Goal: Information Seeking & Learning: Compare options

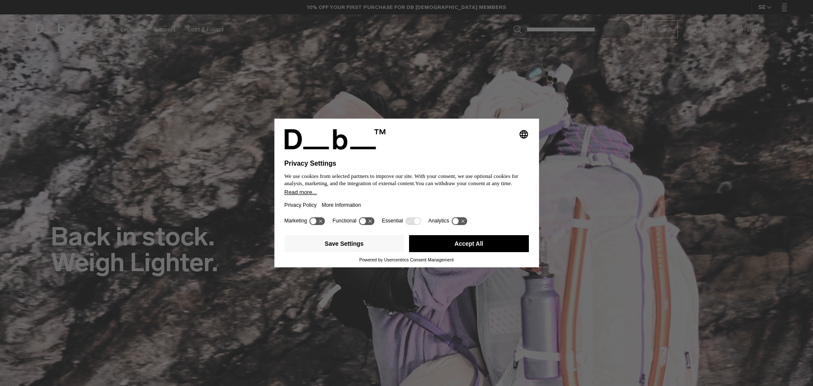
drag, startPoint x: 430, startPoint y: 241, endPoint x: 138, endPoint y: 21, distance: 365.9
click at [431, 241] on button "Accept All" at bounding box center [469, 243] width 120 height 17
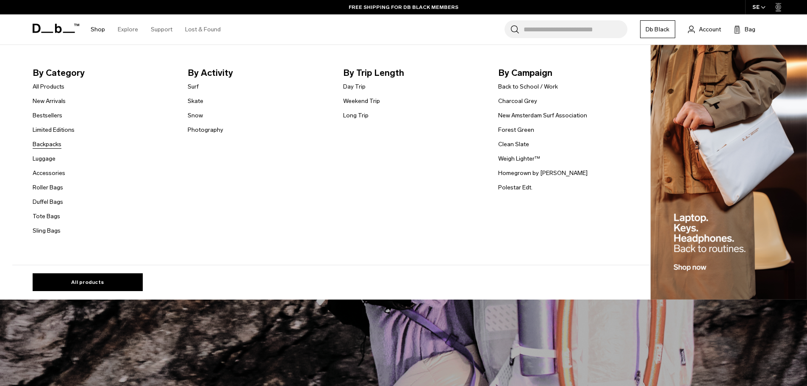
click at [50, 145] on link "Backpacks" at bounding box center [47, 144] width 29 height 9
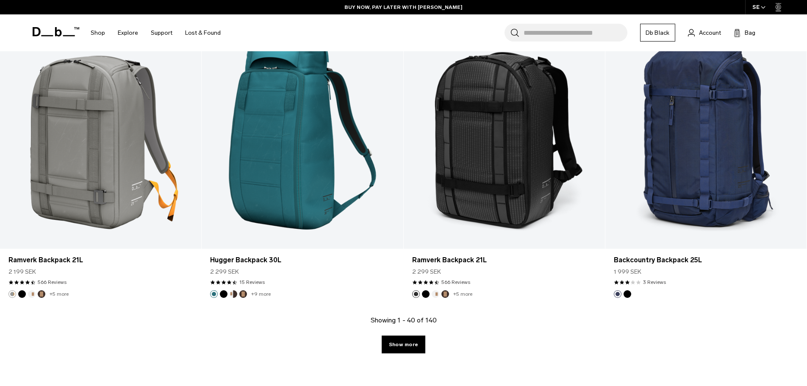
scroll to position [2964, 0]
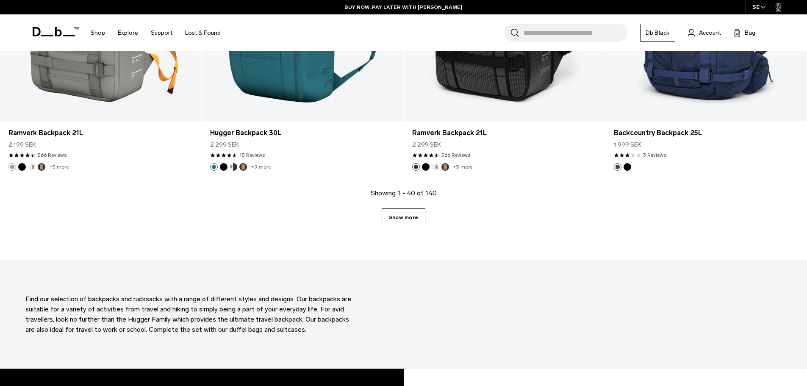
click at [412, 221] on link "Show more" at bounding box center [404, 217] width 44 height 18
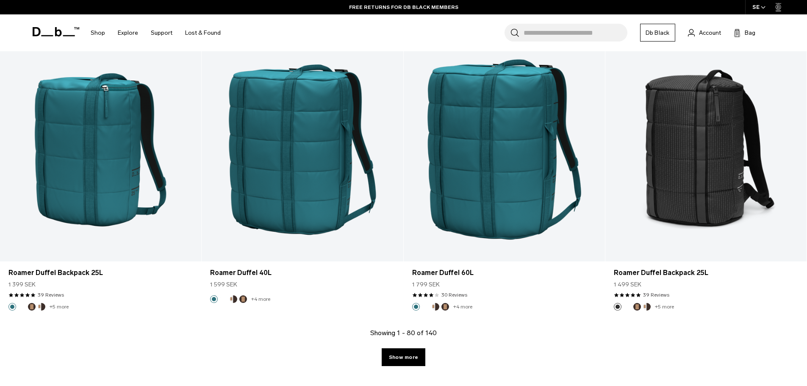
scroll to position [5802, 0]
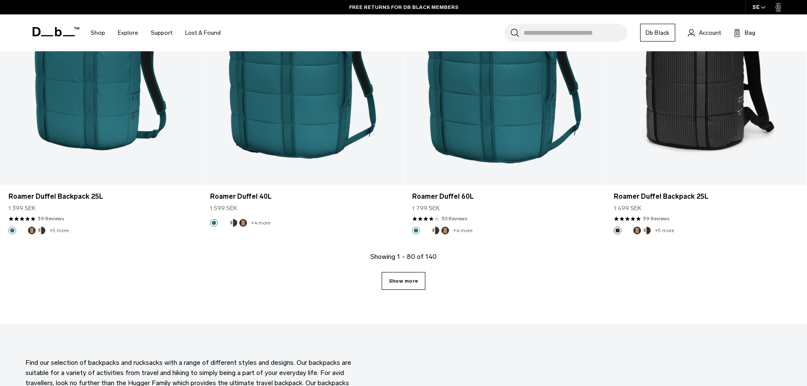
click at [407, 281] on link "Show more" at bounding box center [404, 281] width 44 height 18
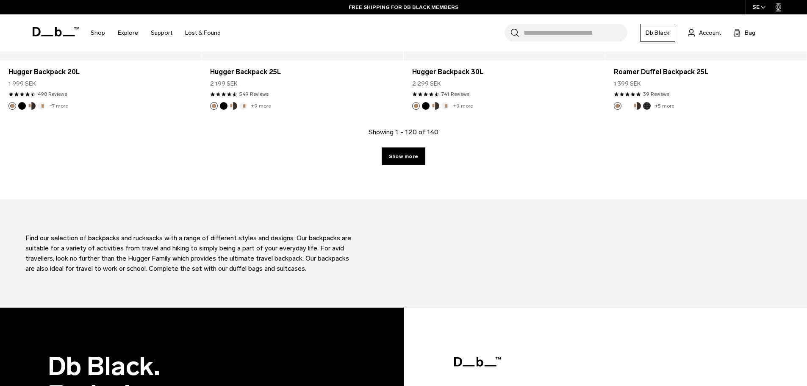
scroll to position [8768, 0]
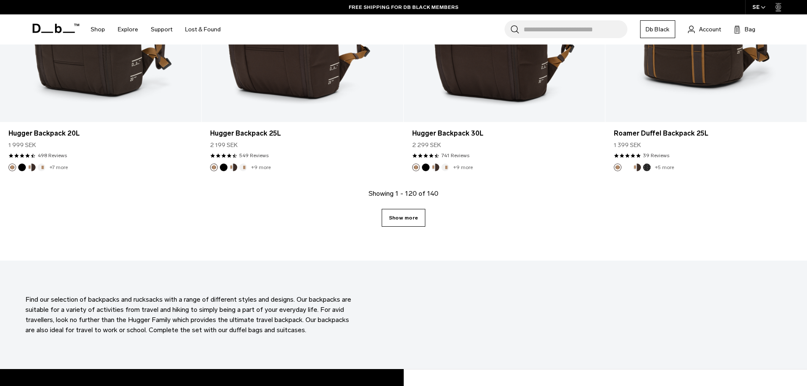
click at [421, 219] on link "Show more" at bounding box center [404, 218] width 44 height 18
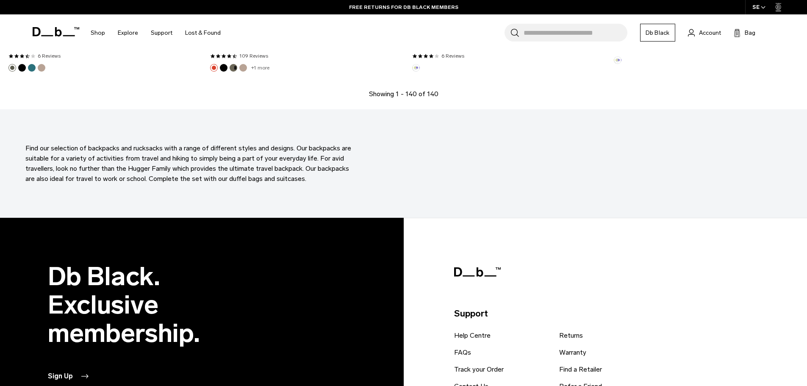
scroll to position [10380, 0]
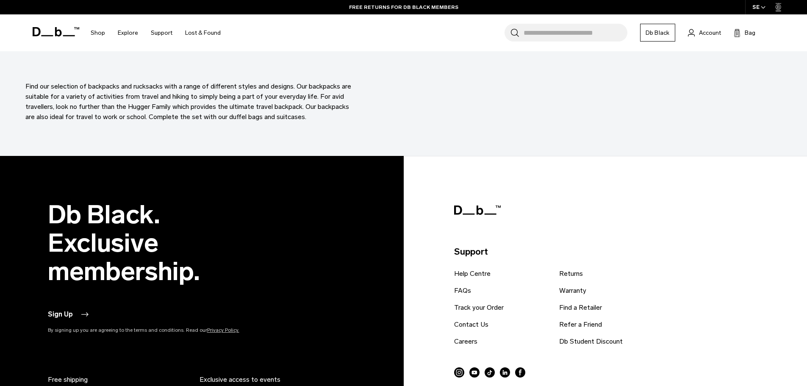
drag, startPoint x: 429, startPoint y: 280, endPoint x: 403, endPoint y: 154, distance: 128.8
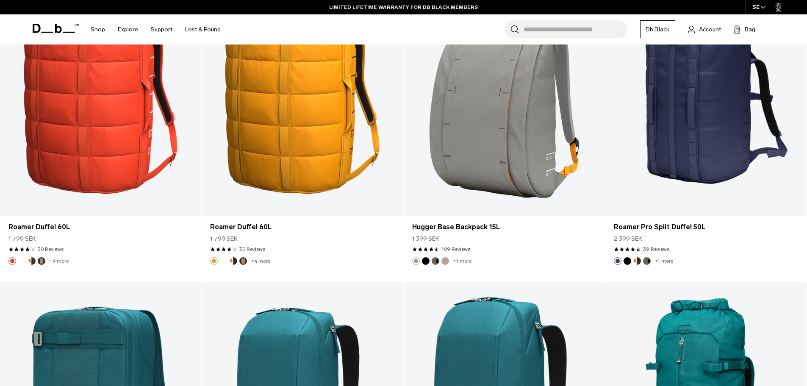
scroll to position [0, 0]
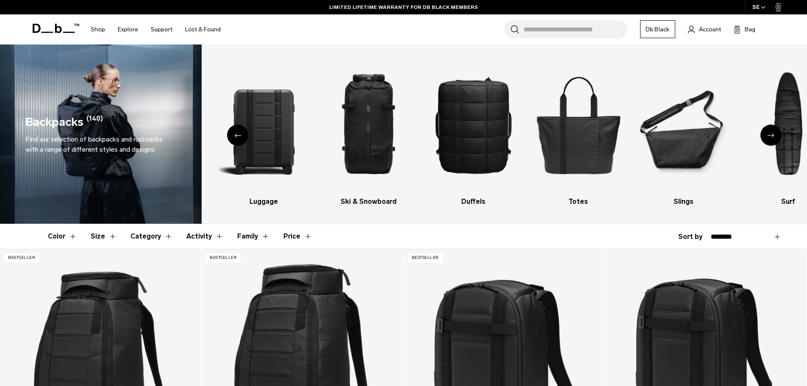
drag, startPoint x: 407, startPoint y: 225, endPoint x: 426, endPoint y: -47, distance: 273.1
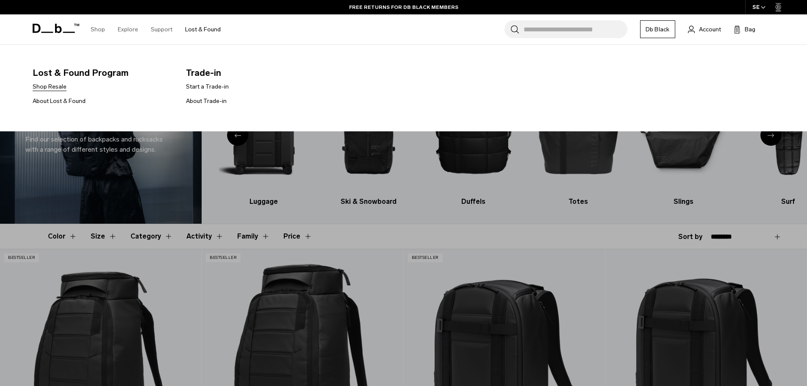
click at [59, 87] on link "Shop Resale" at bounding box center [50, 86] width 34 height 9
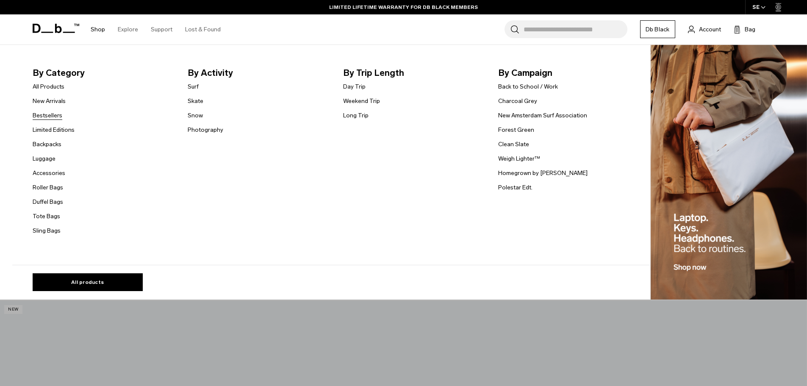
click at [58, 117] on link "Bestsellers" at bounding box center [48, 115] width 30 height 9
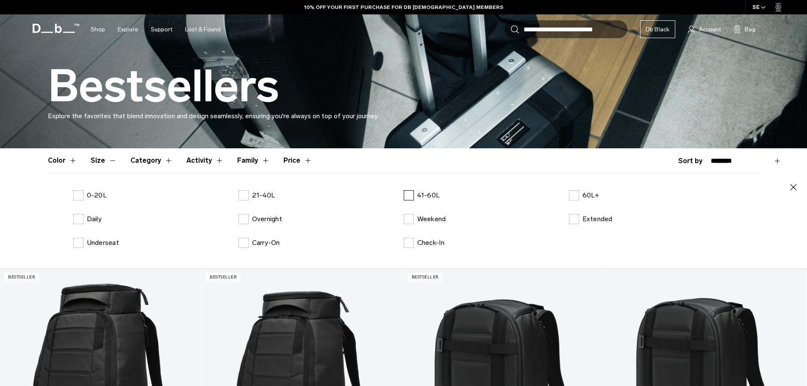
scroll to position [127, 0]
click at [413, 196] on label "41-60L" at bounding box center [422, 195] width 36 height 10
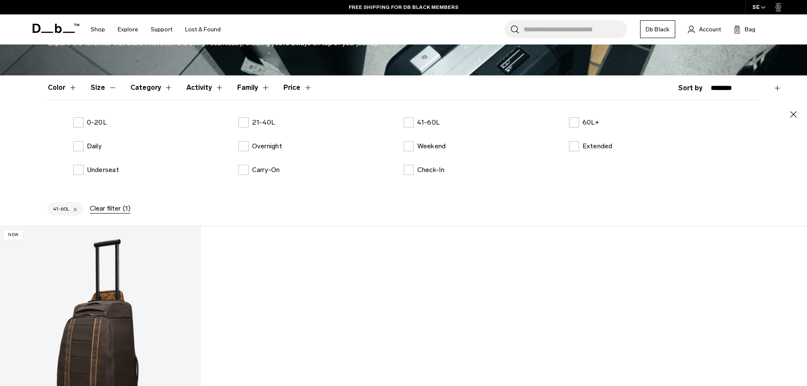
scroll to position [85, 0]
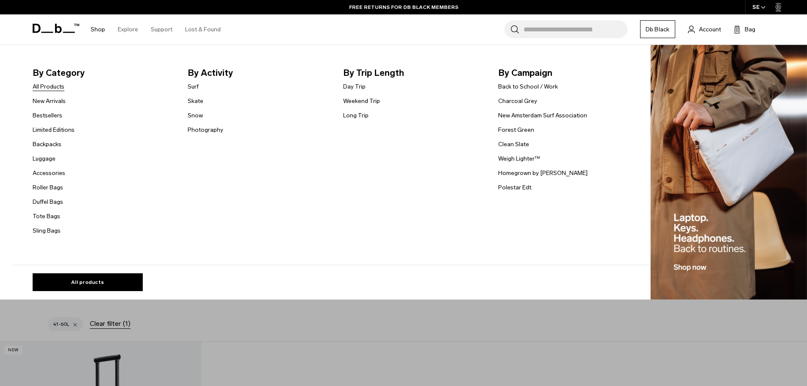
click at [53, 85] on link "All Products" at bounding box center [49, 86] width 32 height 9
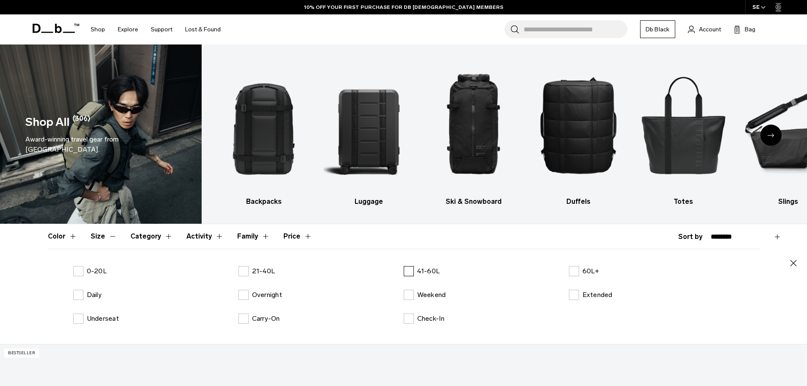
click at [410, 271] on label "41-60L" at bounding box center [422, 271] width 36 height 10
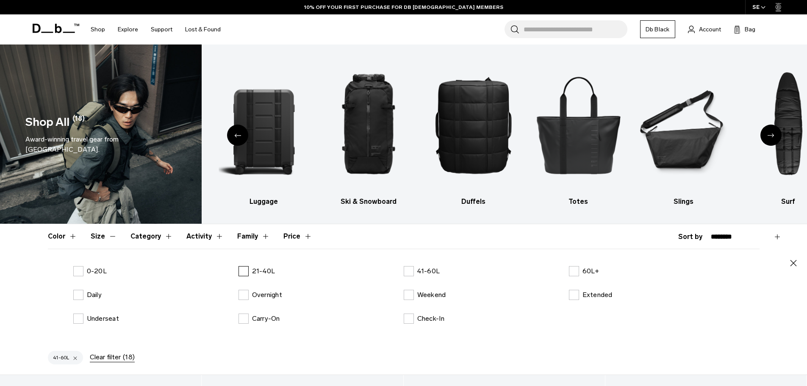
click at [245, 270] on label "21-40L" at bounding box center [257, 271] width 37 height 10
click at [410, 271] on label "41-60L" at bounding box center [422, 271] width 36 height 10
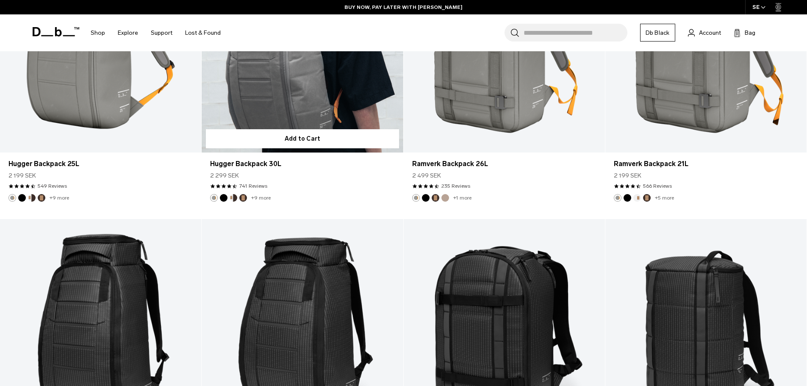
scroll to position [2881, 0]
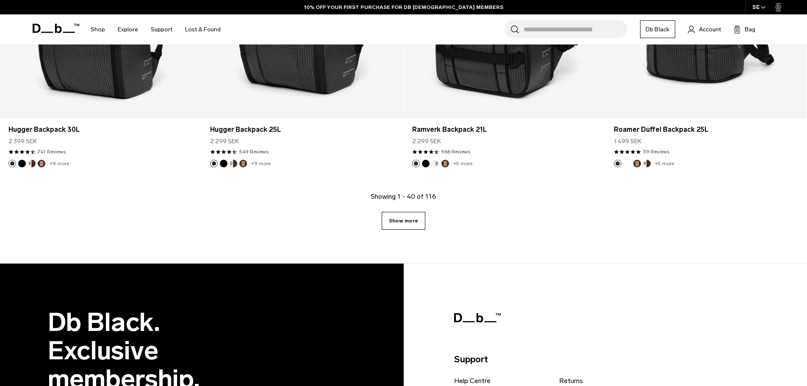
click at [415, 224] on link "Show more" at bounding box center [404, 221] width 44 height 18
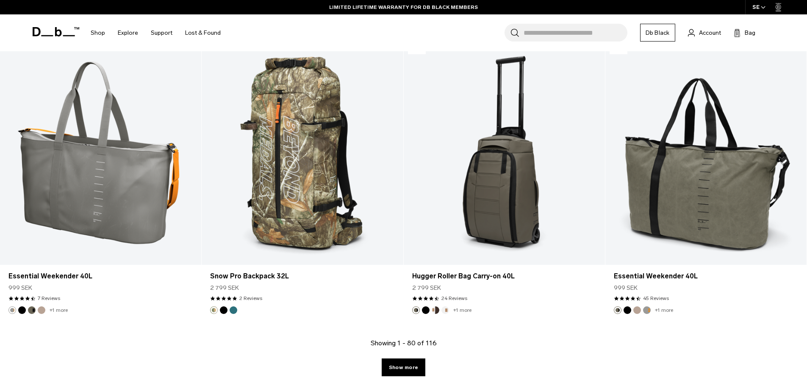
scroll to position [5794, 0]
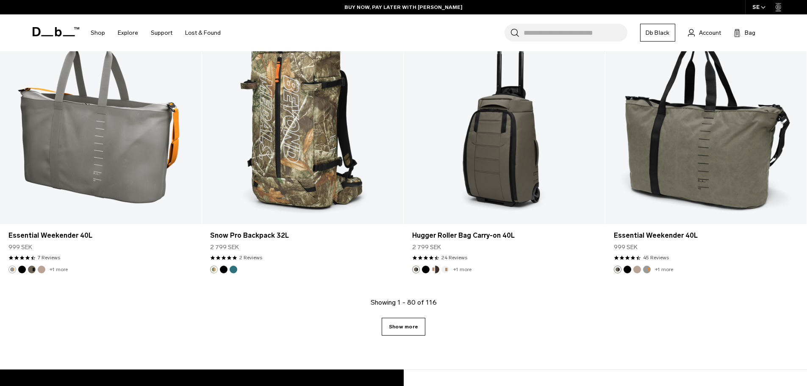
click at [419, 333] on link "Show more" at bounding box center [404, 327] width 44 height 18
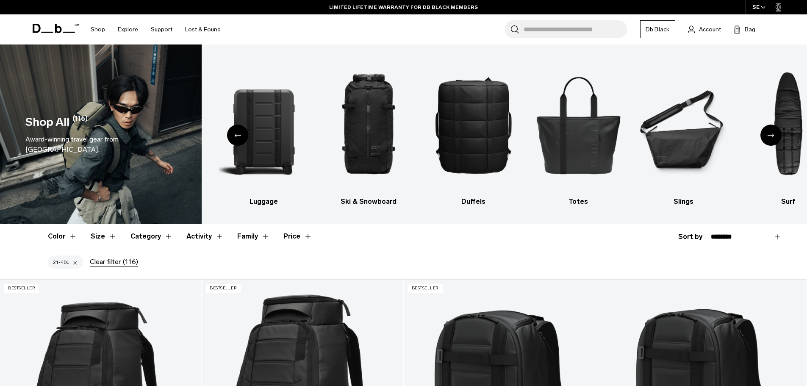
drag, startPoint x: 570, startPoint y: 325, endPoint x: 466, endPoint y: 12, distance: 329.0
